Goal: Navigation & Orientation: Find specific page/section

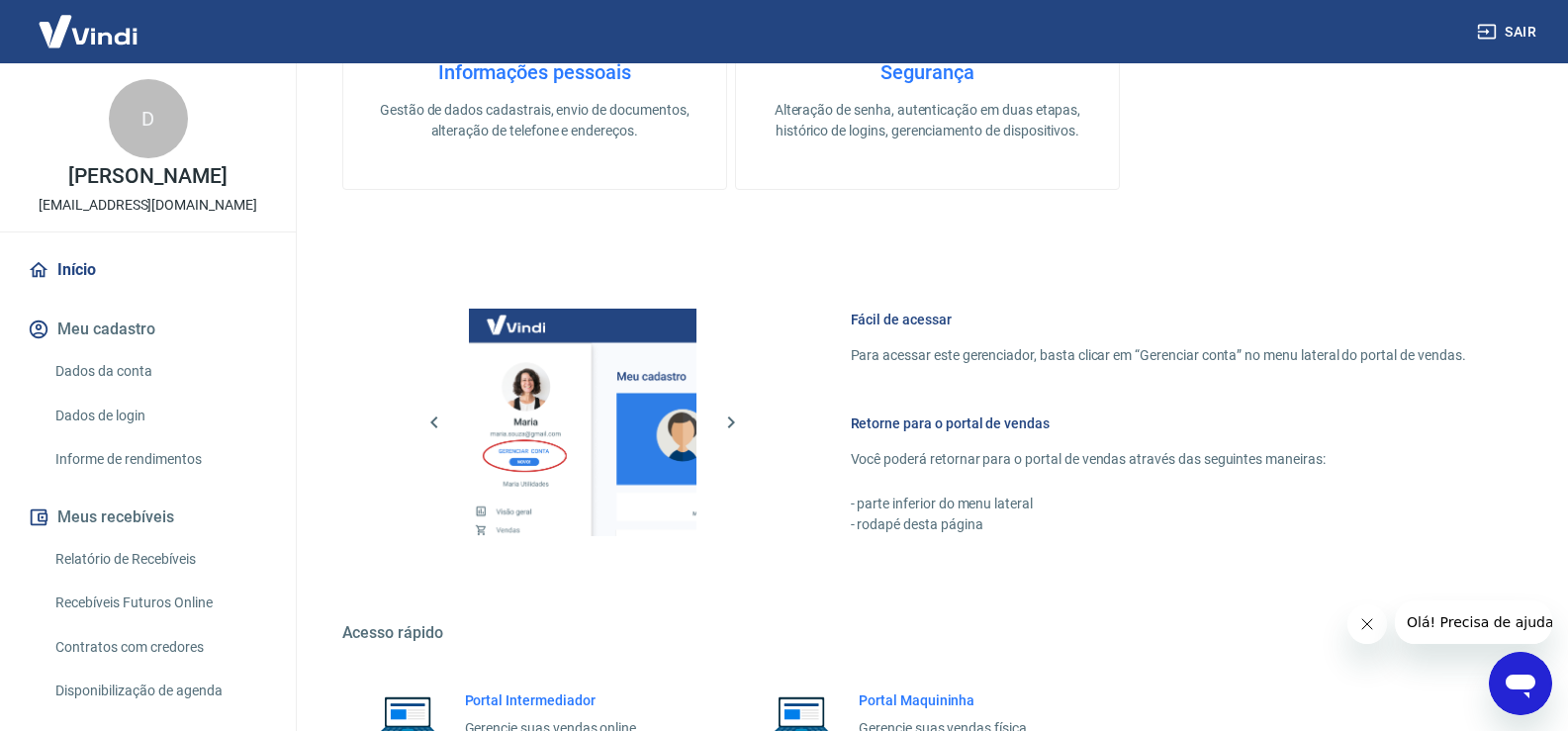
scroll to position [966, 0]
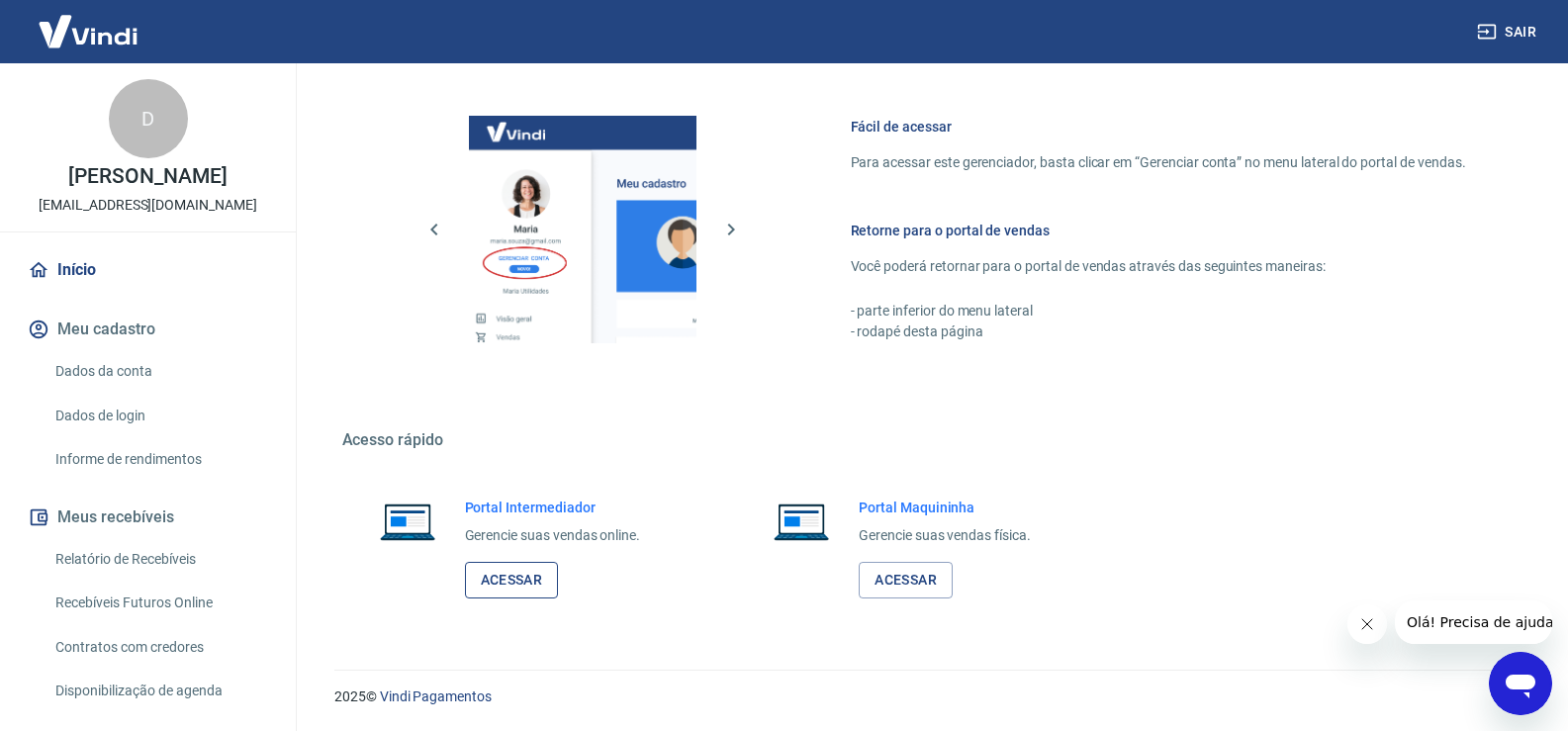
click at [495, 580] on link "Acessar" at bounding box center [512, 581] width 94 height 37
